Goal: Complete application form: Complete application form

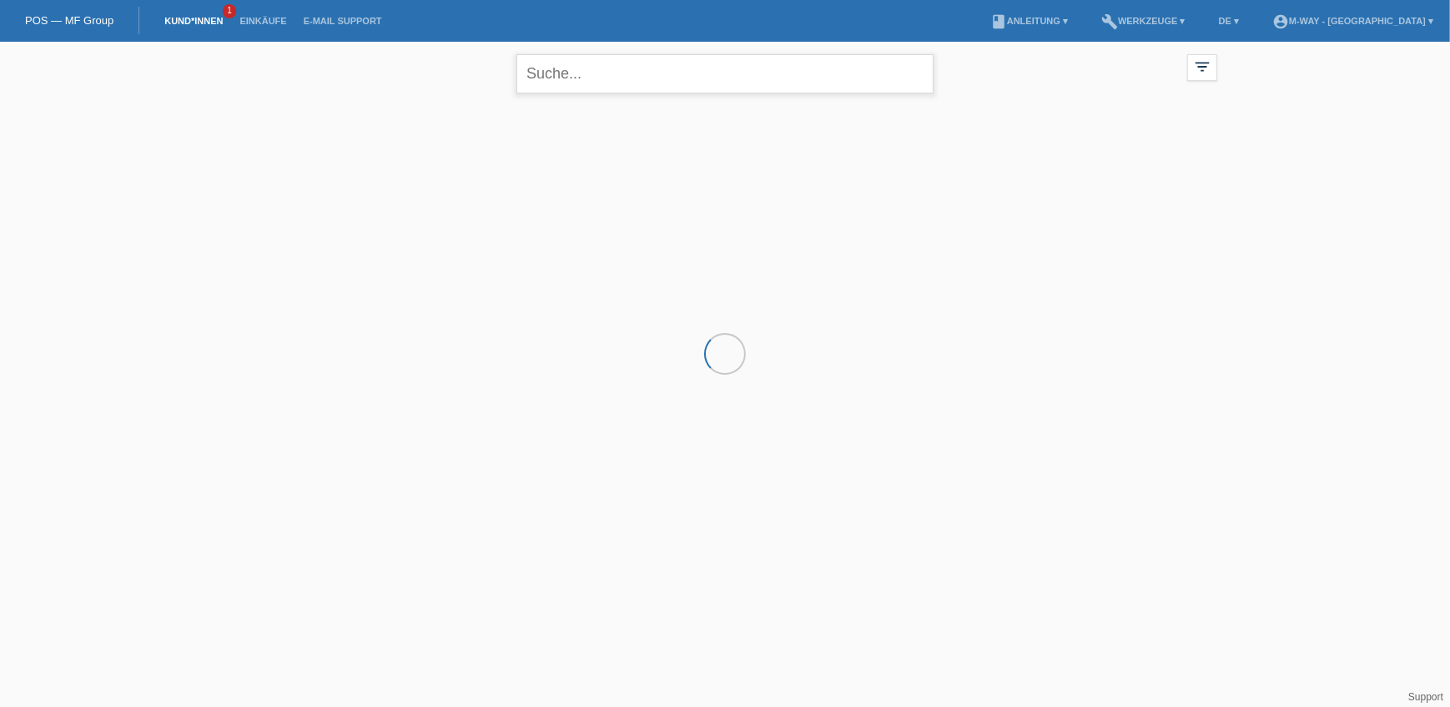
click at [600, 68] on input "text" at bounding box center [725, 73] width 417 height 39
click at [660, 77] on input "Keles ézgur" at bounding box center [725, 73] width 417 height 39
click at [573, 75] on input "Keles ézgur" at bounding box center [725, 73] width 417 height 39
click at [628, 73] on input "Keles özgur" at bounding box center [725, 73] width 417 height 39
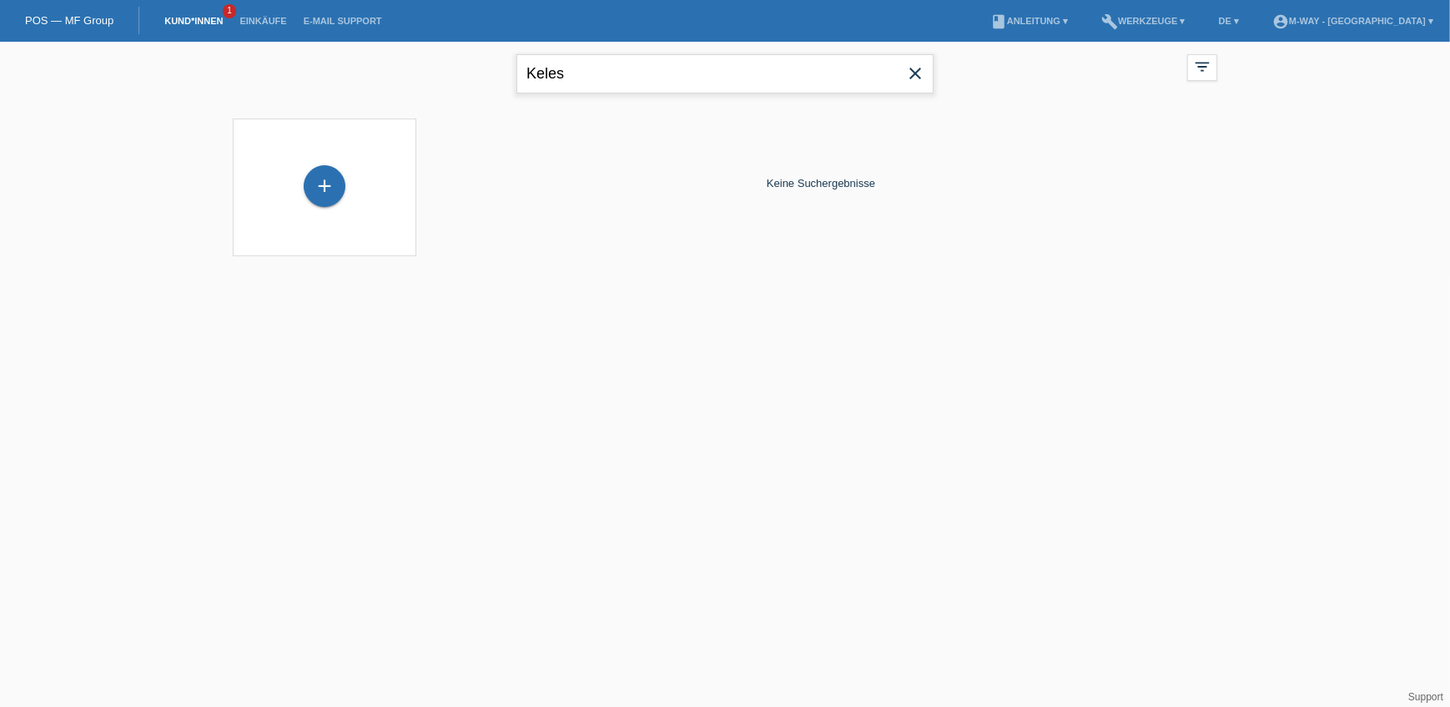
type input "Keles"
click at [584, 78] on input "Keles" at bounding box center [725, 73] width 417 height 39
click at [602, 58] on input "Keles" at bounding box center [725, 73] width 417 height 39
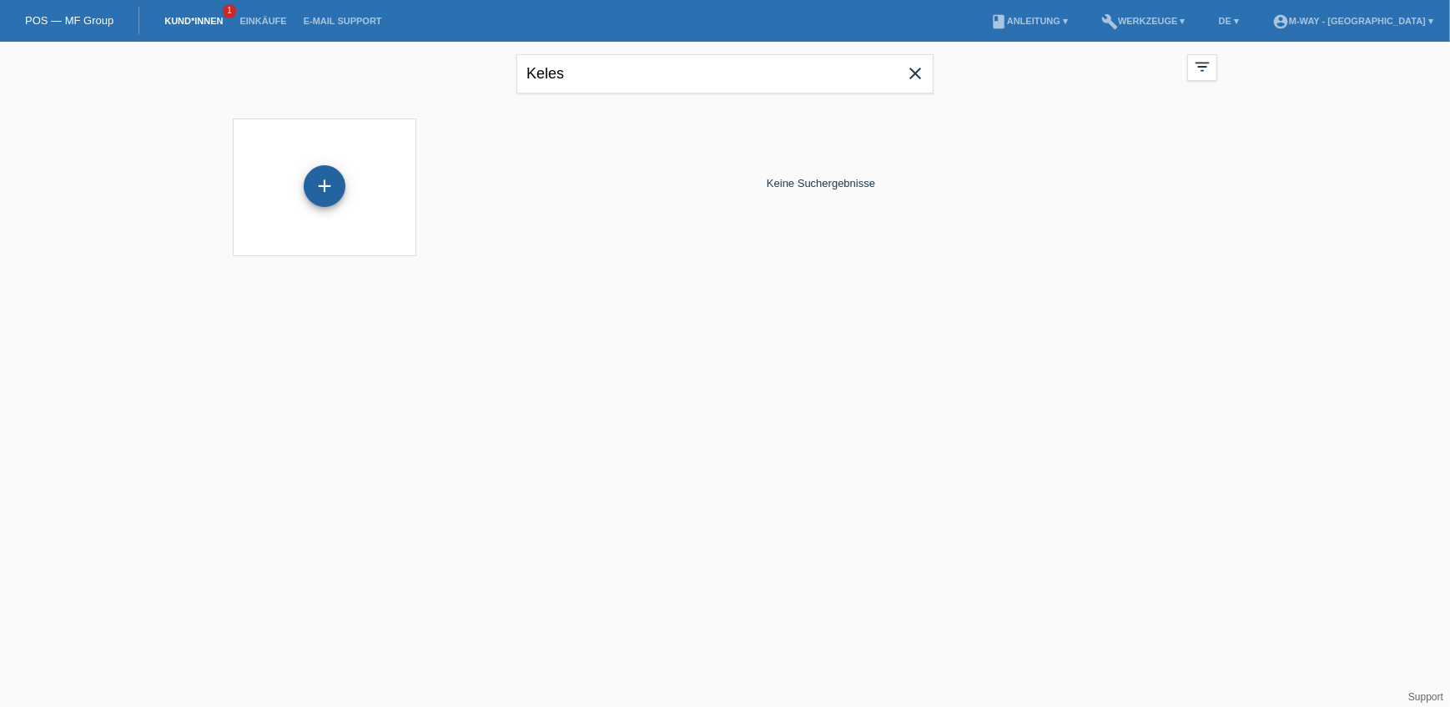
click at [340, 183] on div "+" at bounding box center [325, 186] width 42 height 42
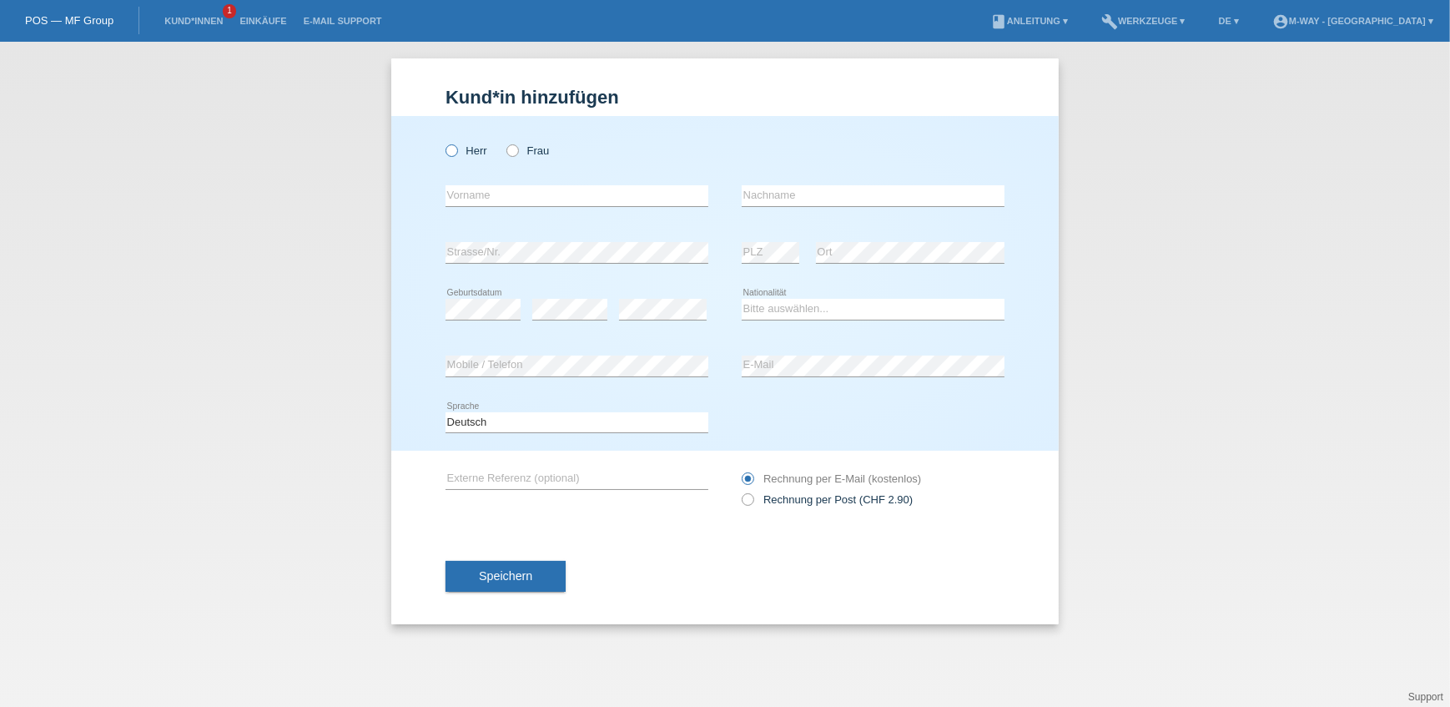
click at [460, 148] on label "Herr" at bounding box center [467, 150] width 42 height 13
click at [456, 148] on input "Herr" at bounding box center [451, 149] width 11 height 11
radio input "true"
click at [484, 191] on input "text" at bounding box center [577, 195] width 263 height 21
click at [456, 193] on input "ézgur" at bounding box center [577, 195] width 263 height 21
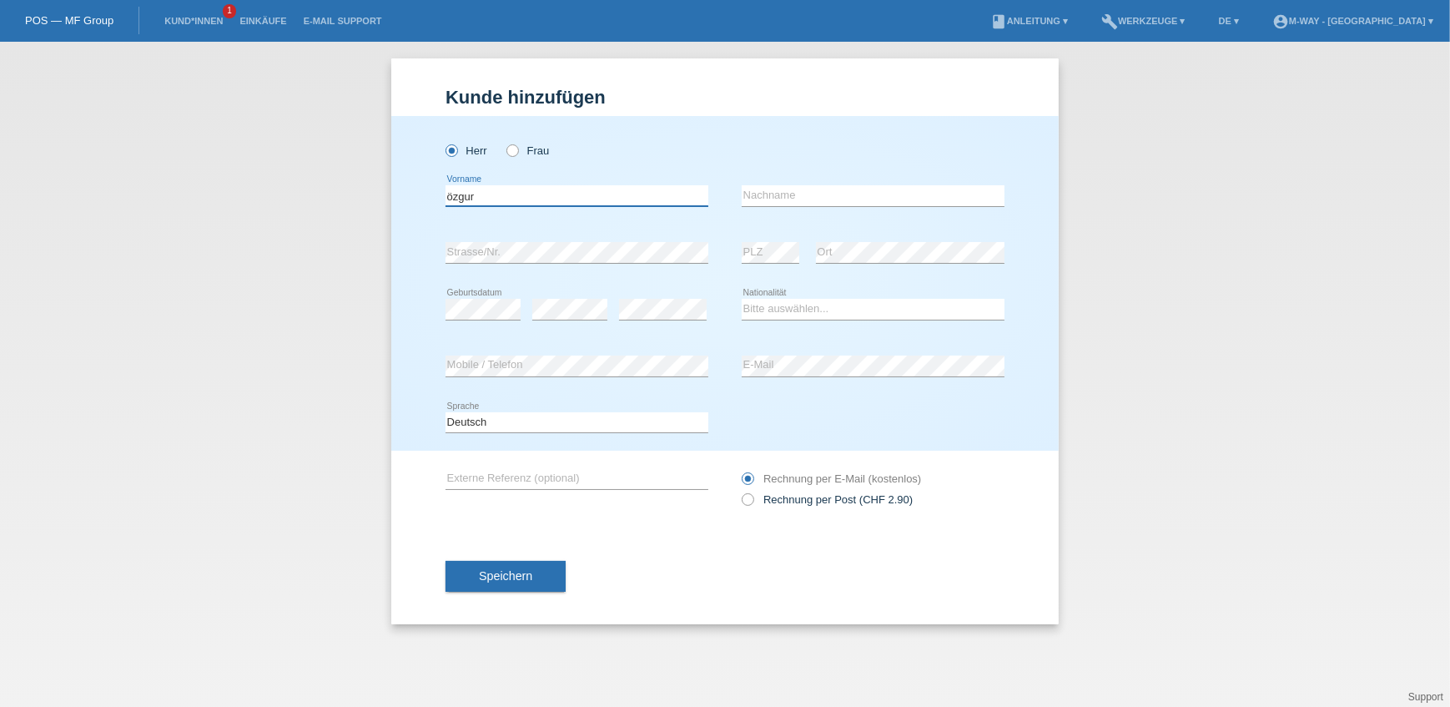
type input "özgur"
click at [762, 196] on input "text" at bounding box center [873, 195] width 263 height 21
type input "Keles"
click at [800, 304] on select "Bitte auswählen... Schweiz Deutschland Liechtenstein Österreich ------------ Af…" at bounding box center [873, 309] width 263 height 20
select select "TR"
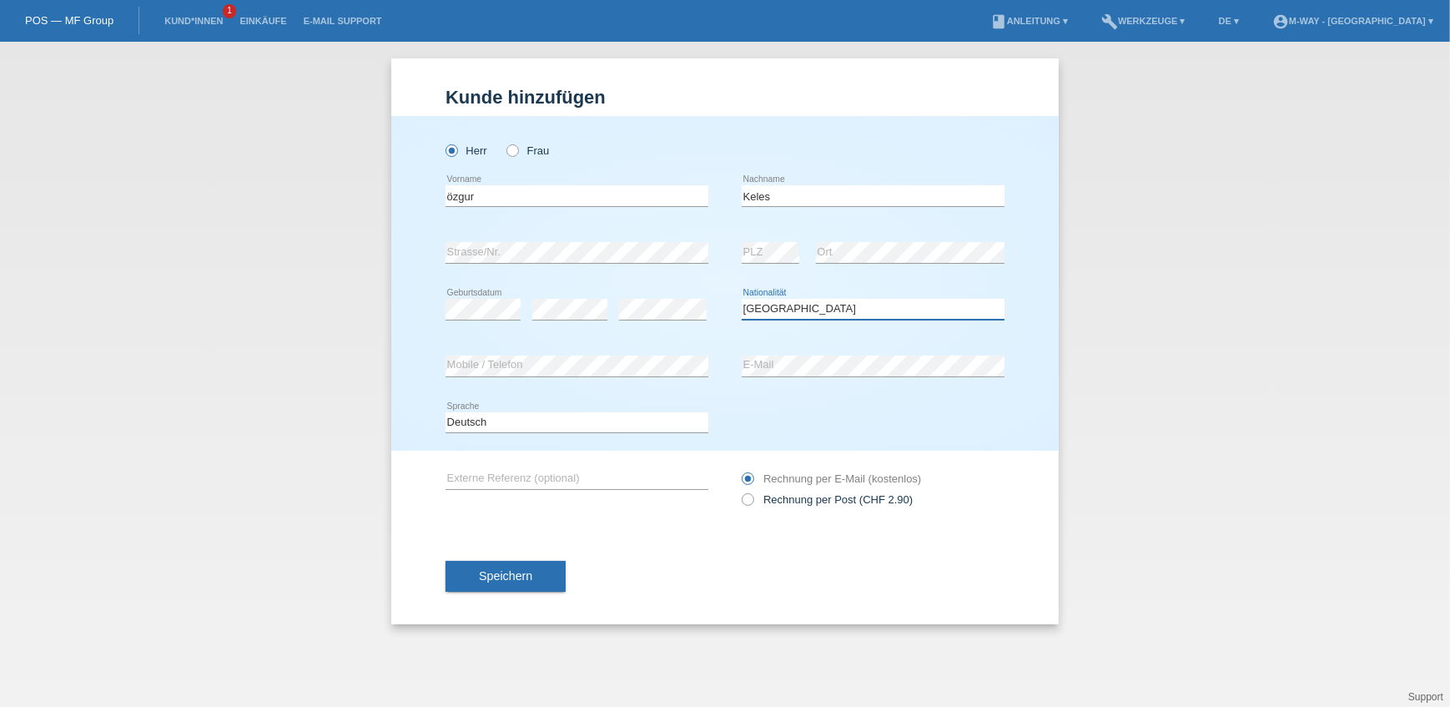
click at [742, 299] on select "Bitte auswählen... Schweiz Deutschland Liechtenstein Österreich ------------ Af…" at bounding box center [873, 309] width 263 height 20
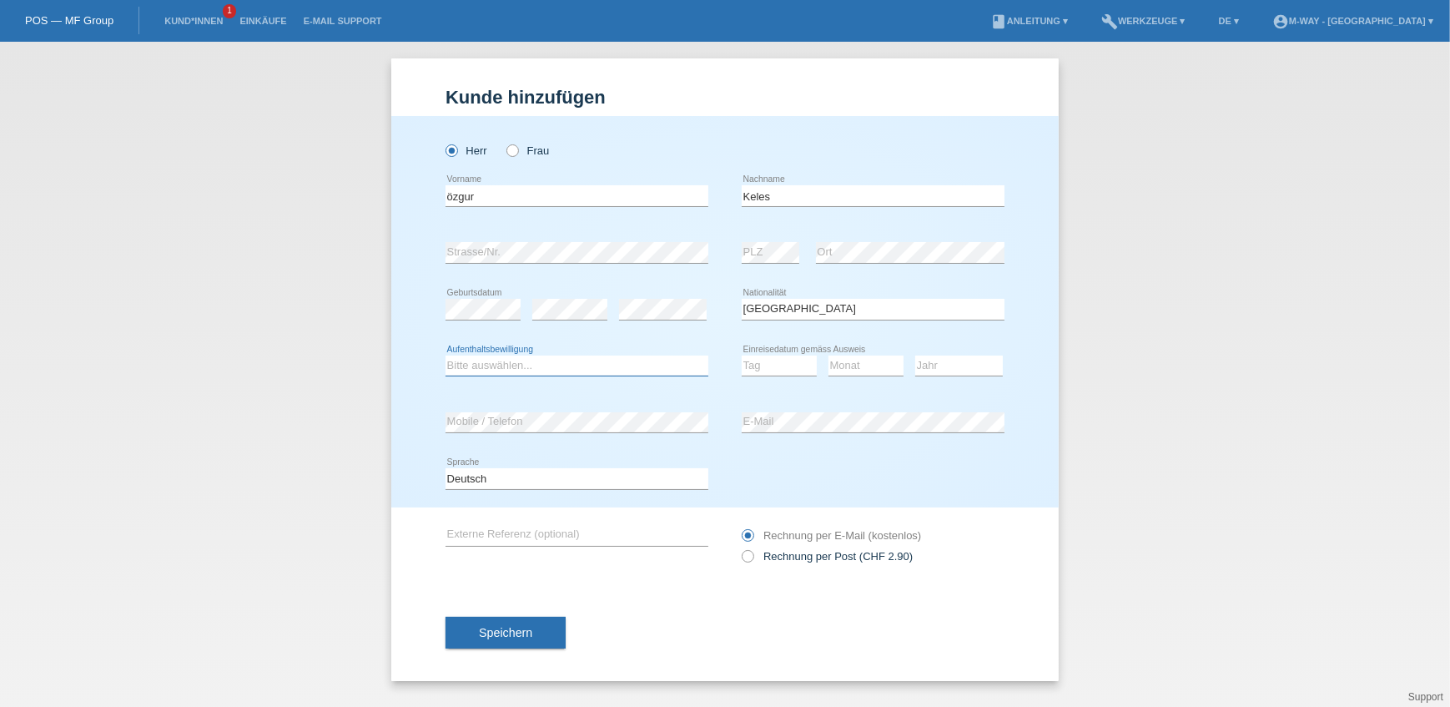
click at [567, 368] on select "Bitte auswählen... C B B - Flüchtlingsstatus Andere" at bounding box center [577, 365] width 263 height 20
select select "C"
click at [446, 355] on select "Bitte auswählen... C B B - Flüchtlingsstatus Andere" at bounding box center [577, 365] width 263 height 20
click at [780, 365] on select "Tag 01 02 03 04 05 06 07 08 09 10 11" at bounding box center [779, 365] width 75 height 20
select select "30"
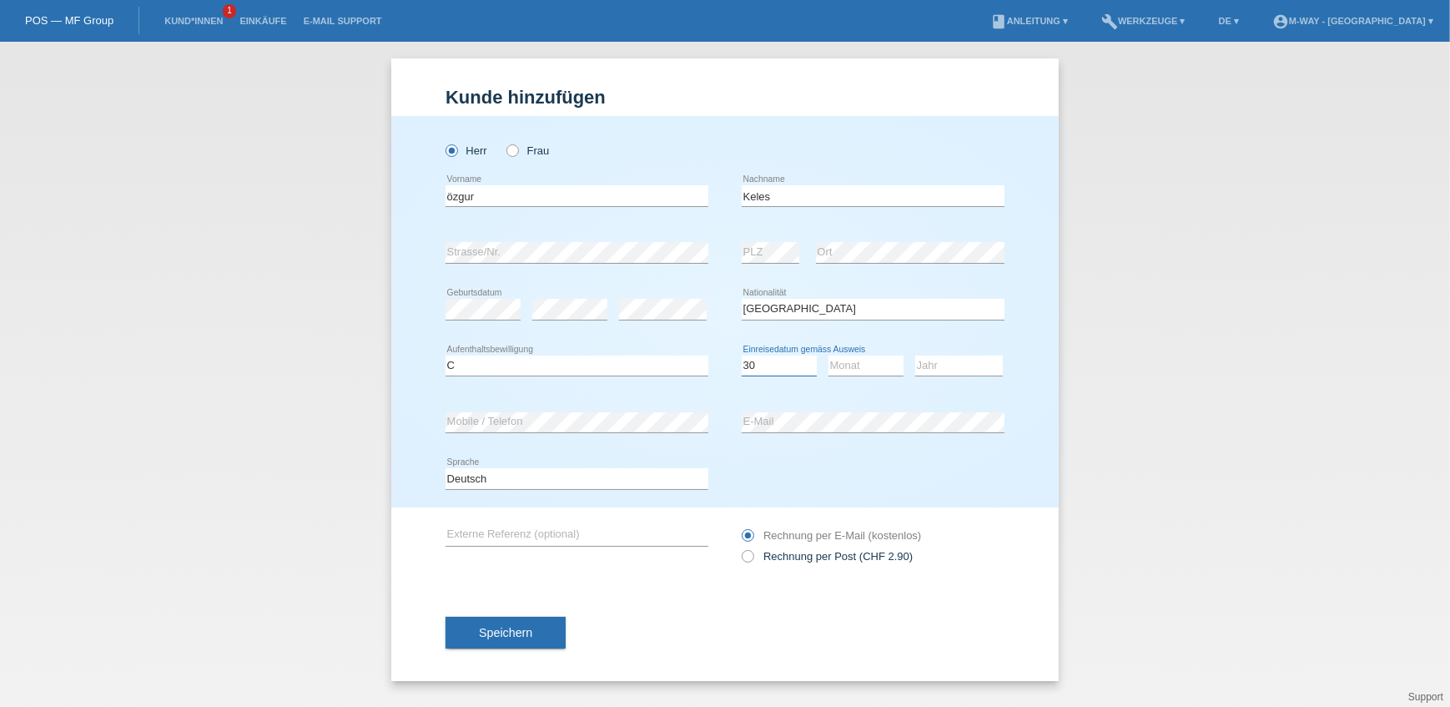
click at [742, 355] on select "Tag 01 02 03 04 05 06 07 08 09 10 11" at bounding box center [779, 365] width 75 height 20
click at [849, 361] on select "Monat 01 02 03 04 05 06 07 08 09 10 11" at bounding box center [866, 365] width 75 height 20
select select "06"
click at [829, 355] on select "Monat 01 02 03 04 05 06 07 08 09 10 11" at bounding box center [866, 365] width 75 height 20
click at [943, 369] on select "Jahr 2025 2024 2023 2022 2021 2020 2019 2018 2017 2016 2015 2014 2013 2012 2011…" at bounding box center [959, 365] width 88 height 20
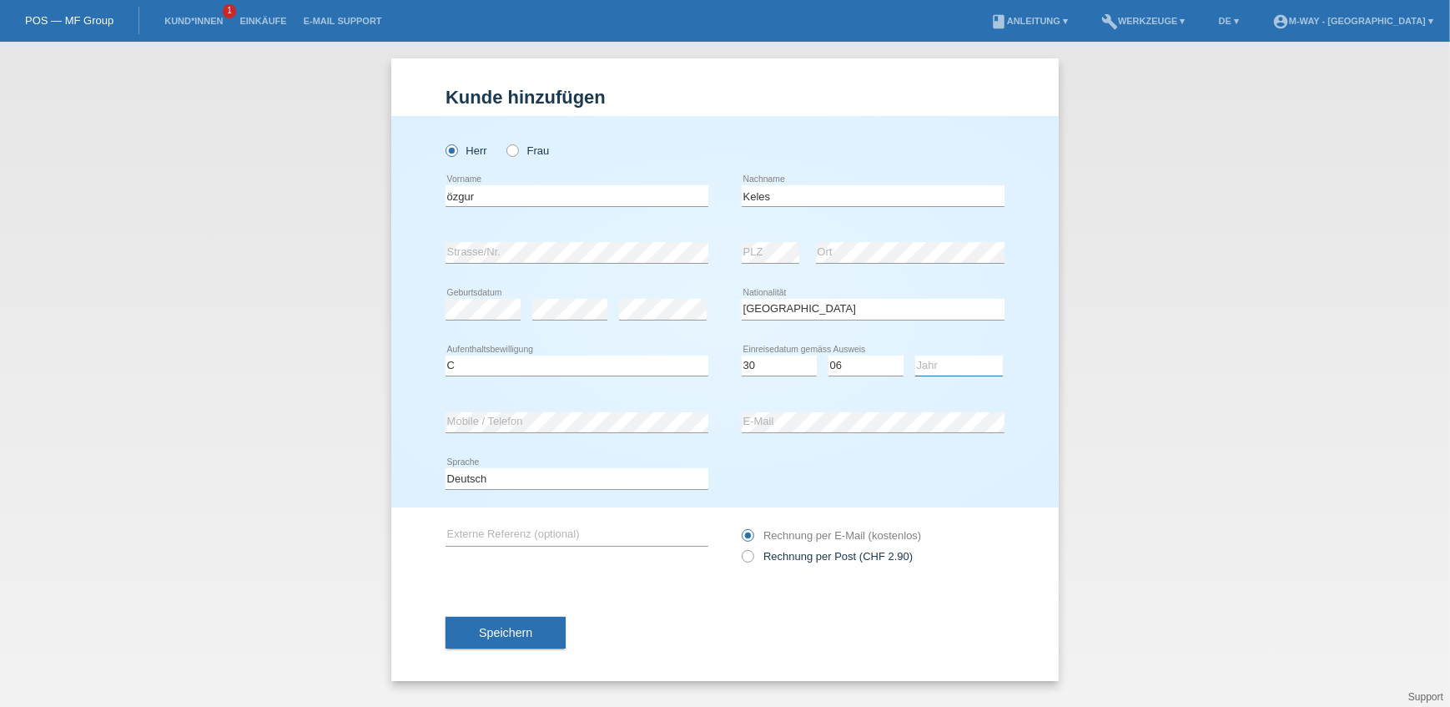
select select "1989"
click at [915, 355] on select "Jahr 2025 2024 2023 2022 2021 2020 2019 2018 2017 2016 2015 2014 2013 2012 2011…" at bounding box center [959, 365] width 88 height 20
click at [832, 484] on div "Deutsch Français Italiano English error Sprache" at bounding box center [725, 479] width 559 height 57
click at [517, 626] on span "Speichern" at bounding box center [505, 632] width 53 height 13
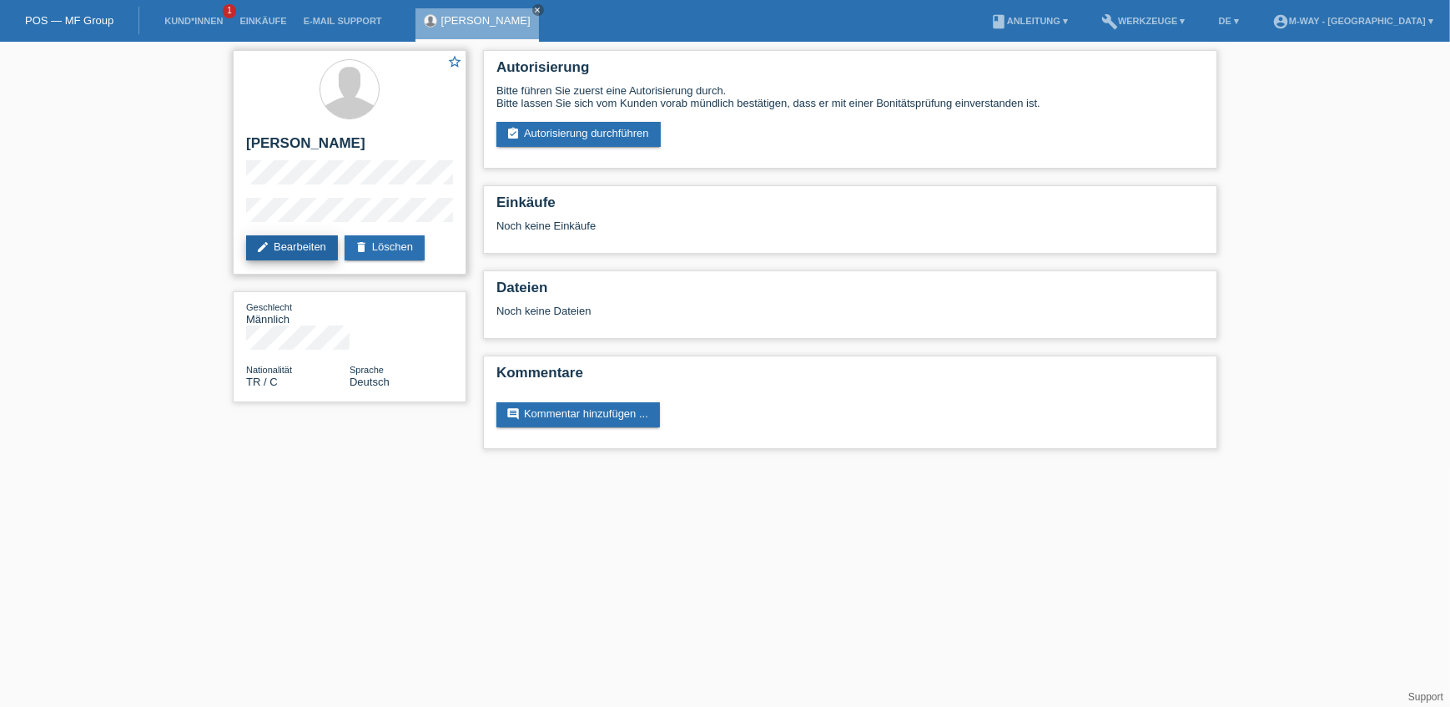
click at [283, 249] on link "edit Bearbeiten" at bounding box center [292, 247] width 92 height 25
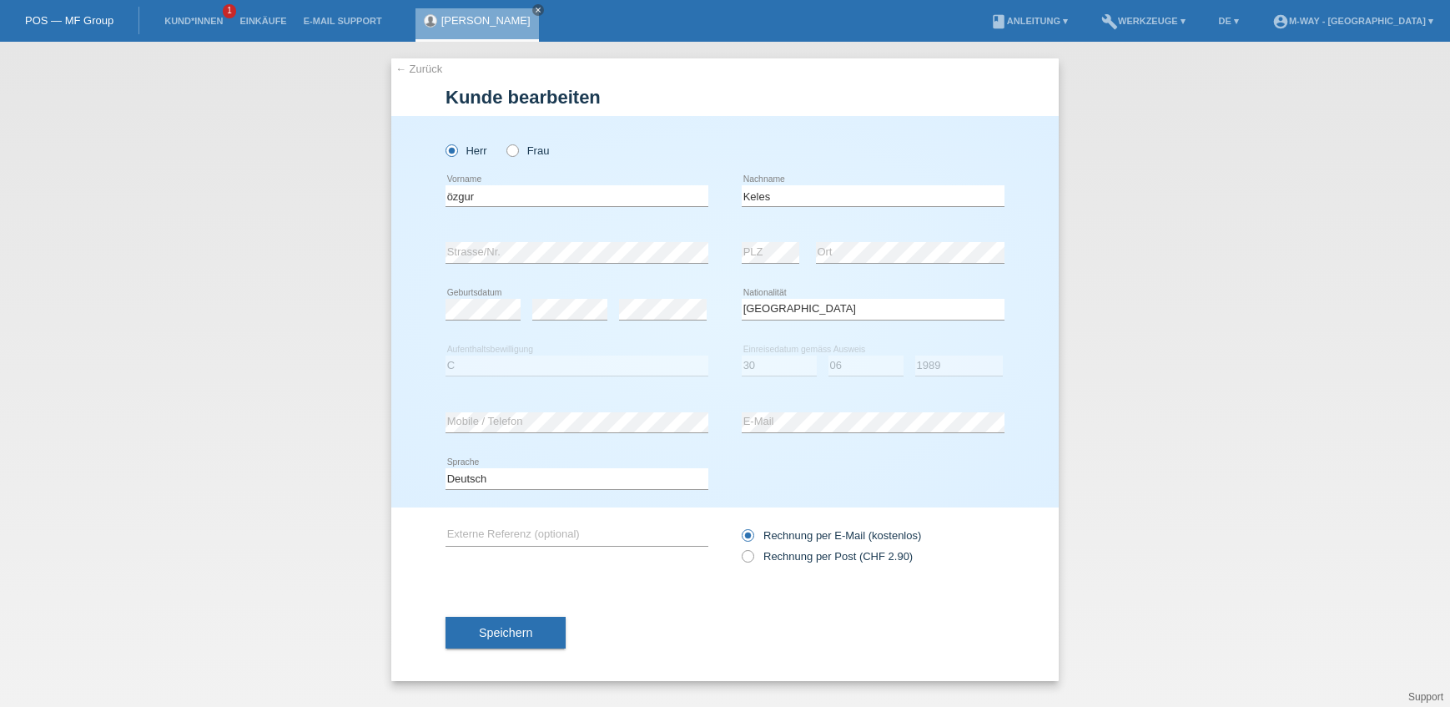
select select "TR"
select select "C"
select select "30"
select select "06"
select select "1989"
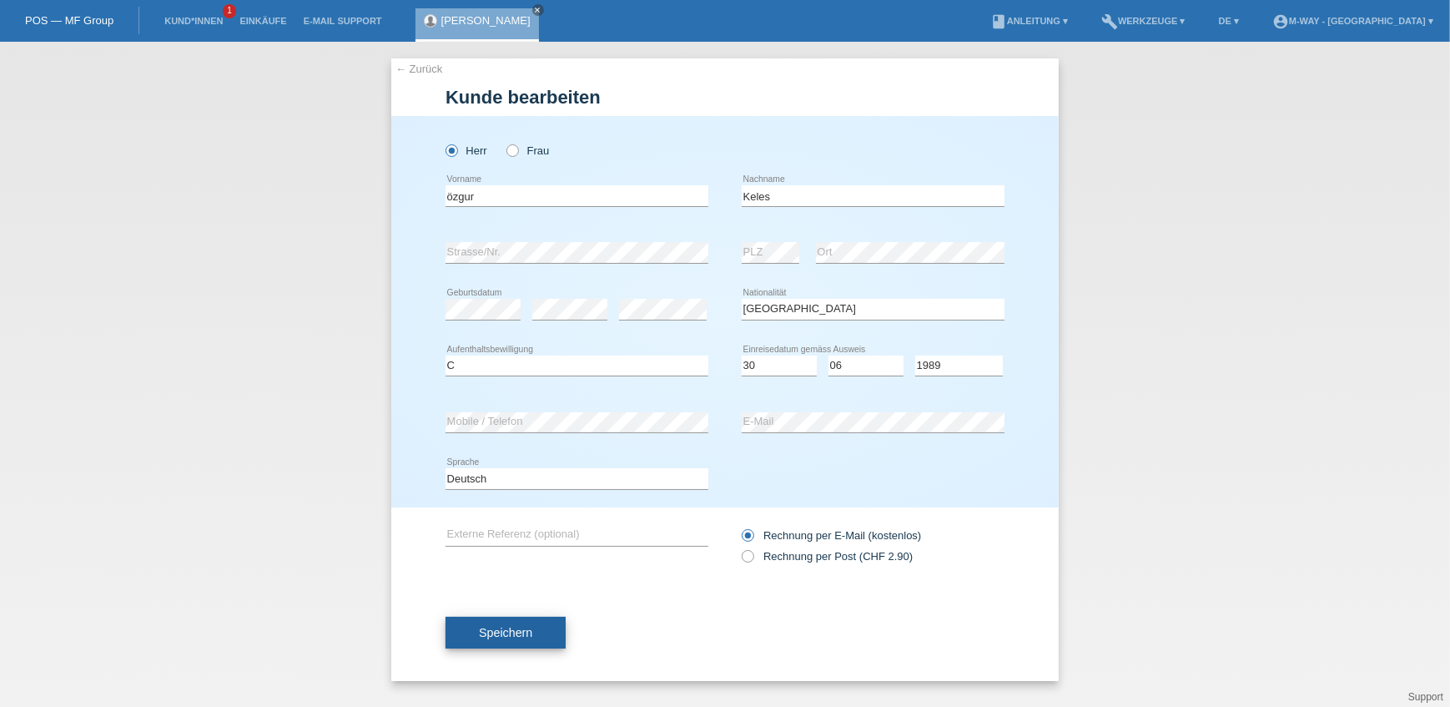
click at [517, 633] on span "Speichern" at bounding box center [505, 632] width 53 height 13
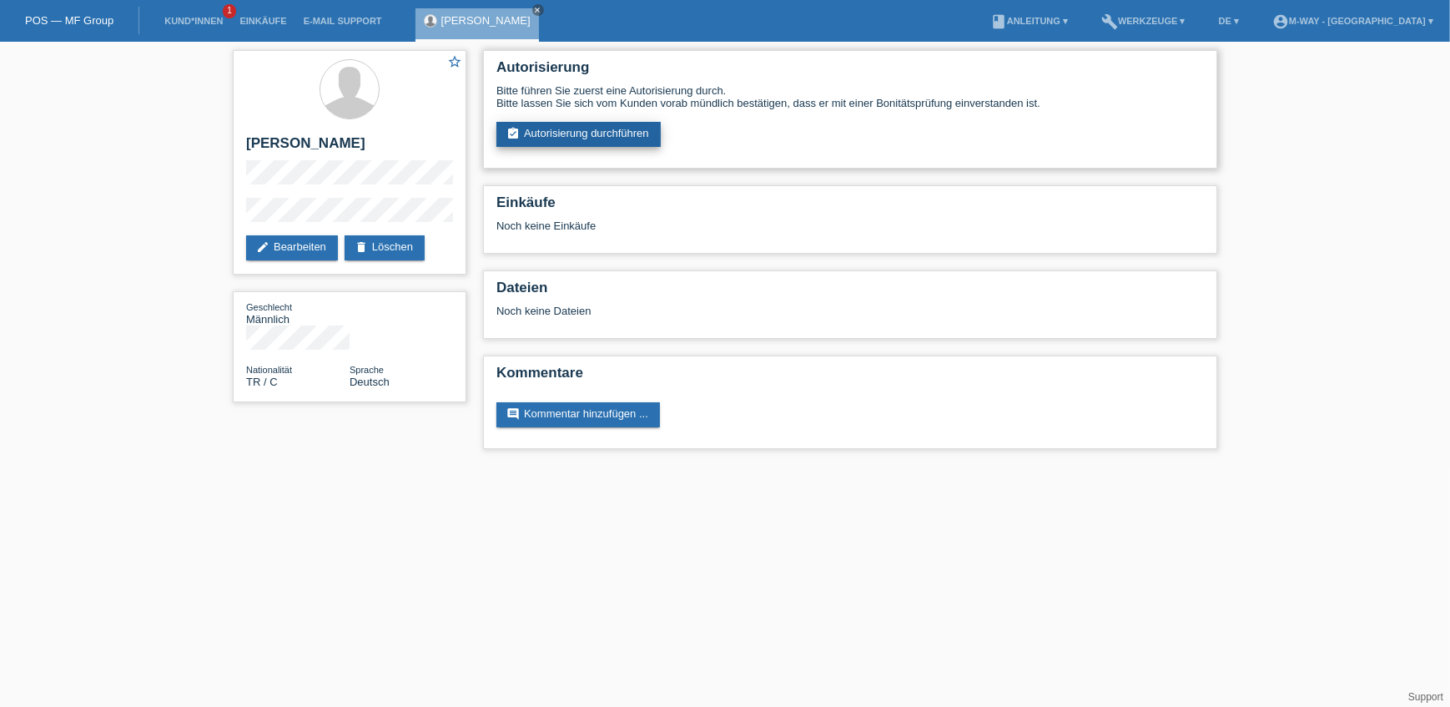
click at [648, 134] on link "assignment_turned_in Autorisierung durchführen" at bounding box center [578, 134] width 164 height 25
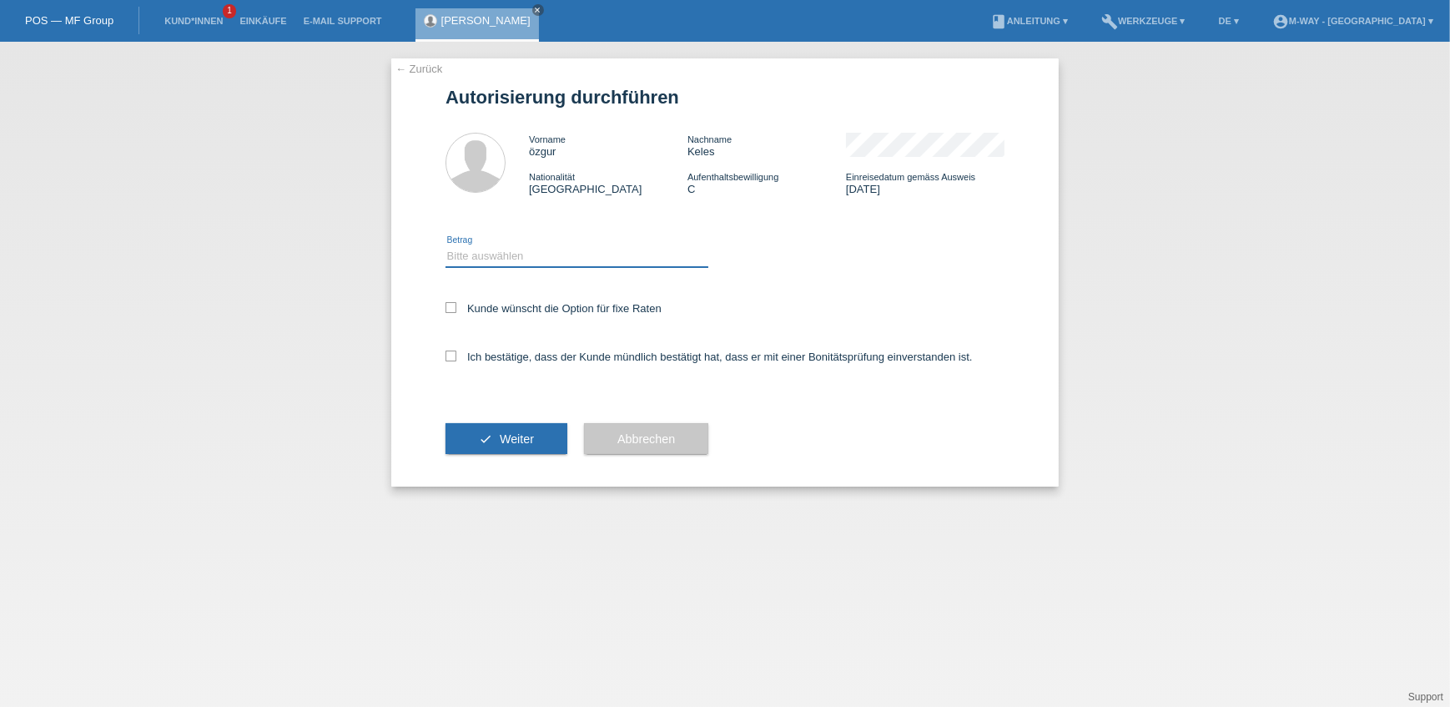
click at [551, 261] on select "Bitte auswählen CHF 1.00 - CHF 499.00 CHF 500.00 - CHF 1'999.00 CHF 2'000.00 - …" at bounding box center [577, 256] width 263 height 20
select select "3"
click at [446, 246] on select "Bitte auswählen CHF 1.00 - CHF 499.00 CHF 500.00 - CHF 1'999.00 CHF 2'000.00 - …" at bounding box center [577, 256] width 263 height 20
click at [486, 302] on label "Kunde wünscht die Option für fixe Raten" at bounding box center [554, 308] width 216 height 13
click at [456, 302] on input "Kunde wünscht die Option für fixe Raten" at bounding box center [451, 307] width 11 height 11
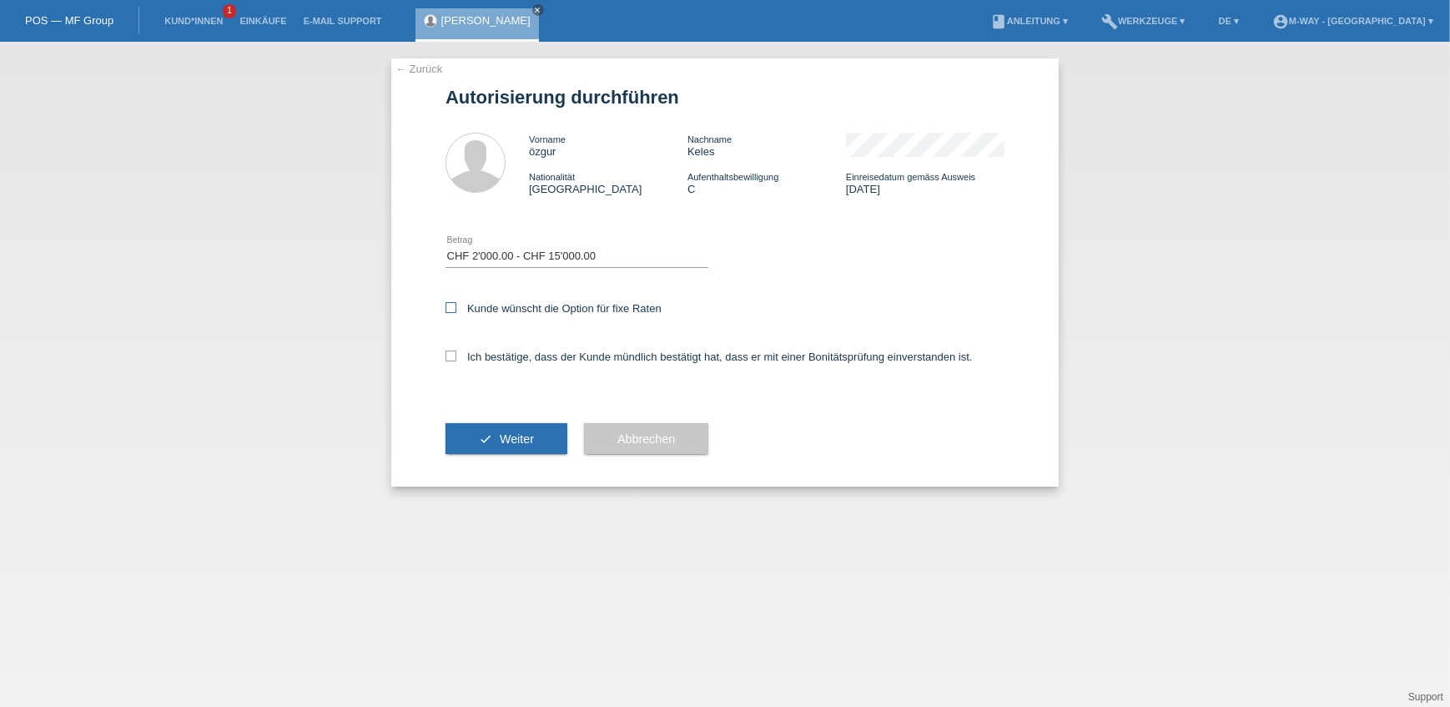
checkbox input "true"
click at [493, 347] on div "Ich bestätige, dass der Kunde mündlich bestätigt hat, dass er mit einer Bonität…" at bounding box center [725, 362] width 559 height 57
click at [493, 358] on label "Ich bestätige, dass der Kunde mündlich bestätigt hat, dass er mit einer Bonität…" at bounding box center [709, 356] width 527 height 13
click at [456, 358] on input "Ich bestätige, dass der Kunde mündlich bestätigt hat, dass er mit einer Bonität…" at bounding box center [451, 355] width 11 height 11
checkbox input "true"
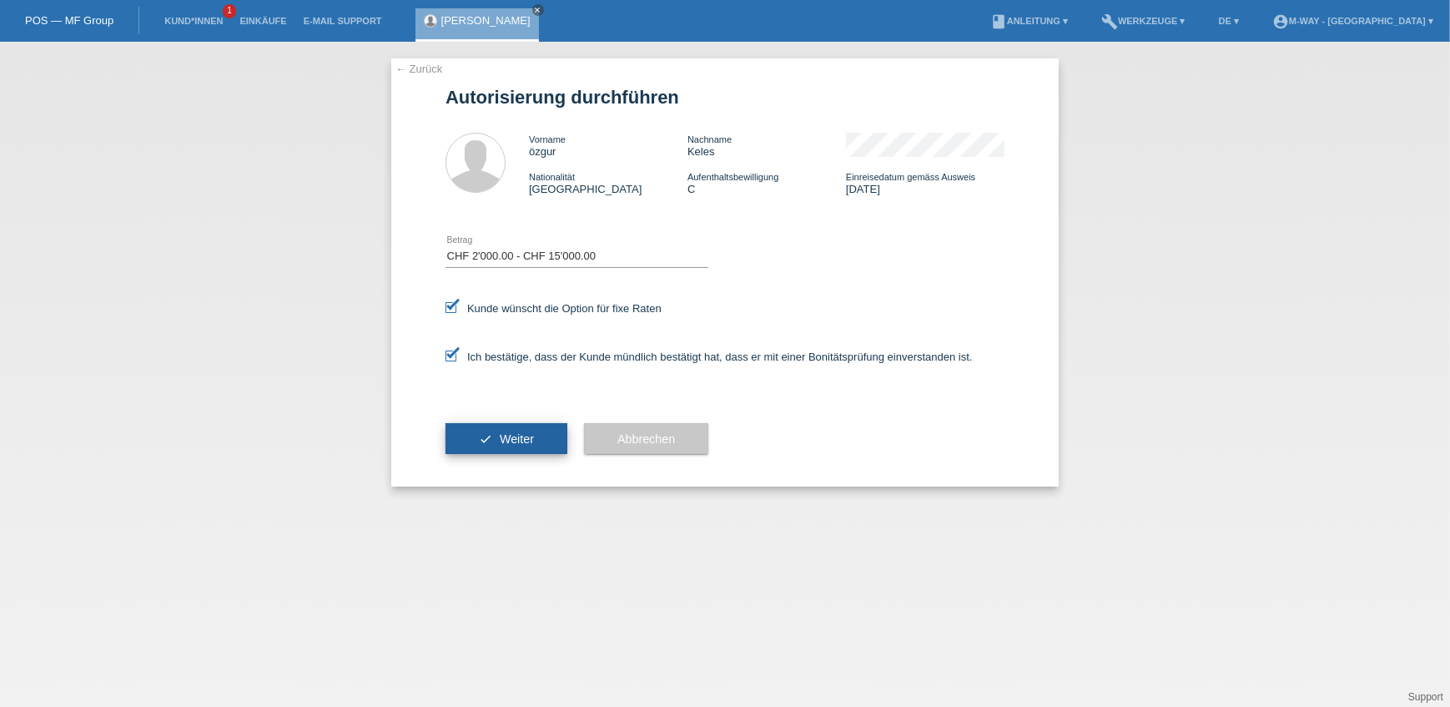
click at [491, 432] on button "check Weiter" at bounding box center [507, 439] width 122 height 32
